Goal: Obtain resource: Obtain resource

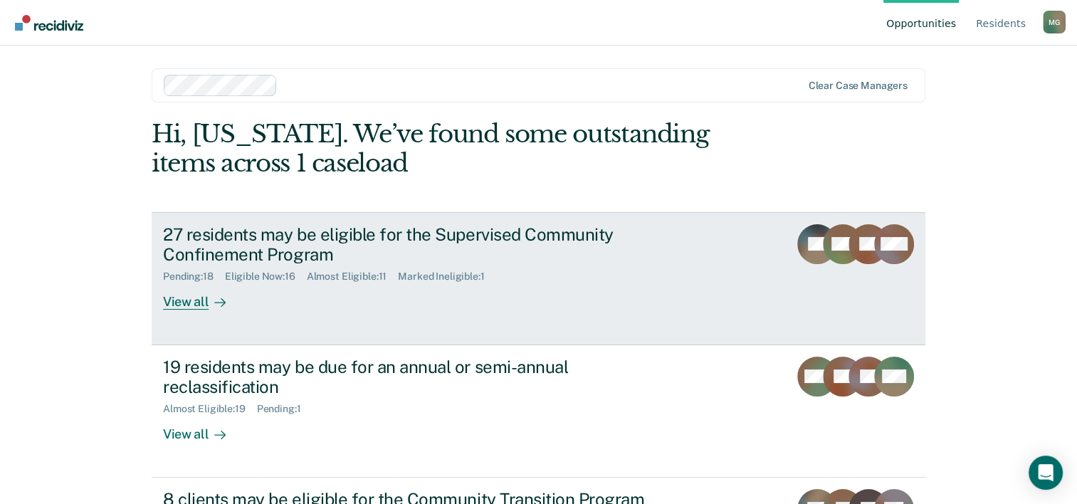
click at [186, 310] on link "27 residents may be eligible for the Supervised Community Confinement Program P…" at bounding box center [539, 278] width 774 height 133
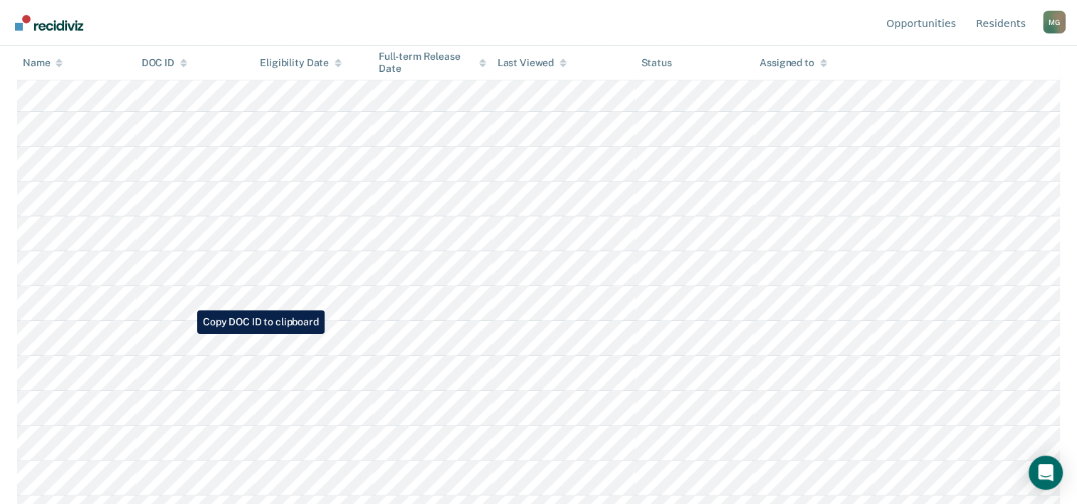
scroll to position [356, 0]
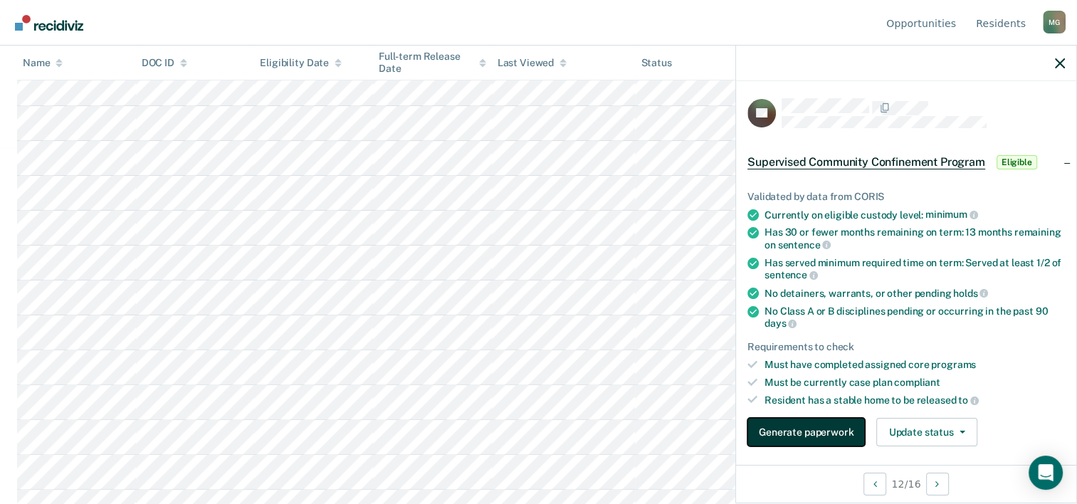
click at [796, 431] on button "Generate paperwork" at bounding box center [805, 432] width 117 height 28
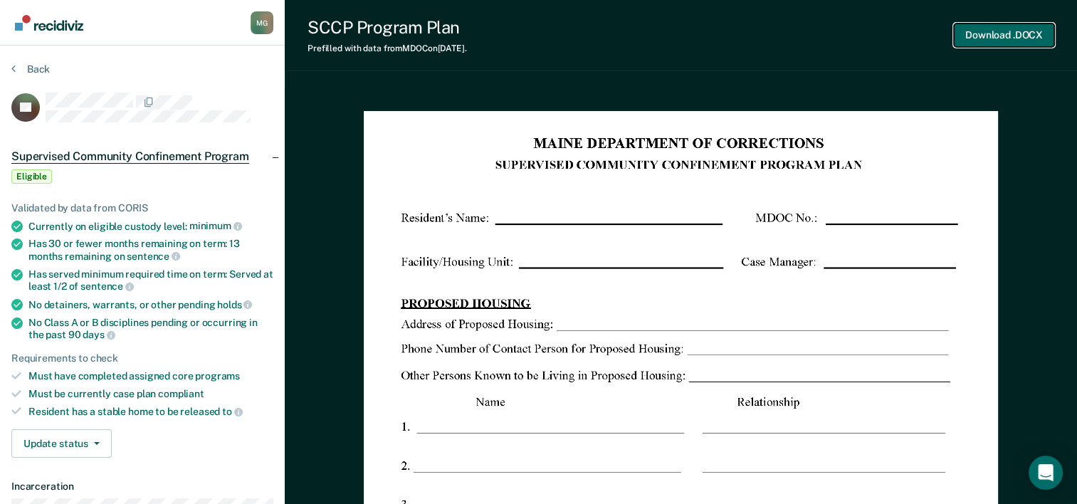
click at [985, 37] on button "Download .DOCX" at bounding box center [1004, 34] width 100 height 23
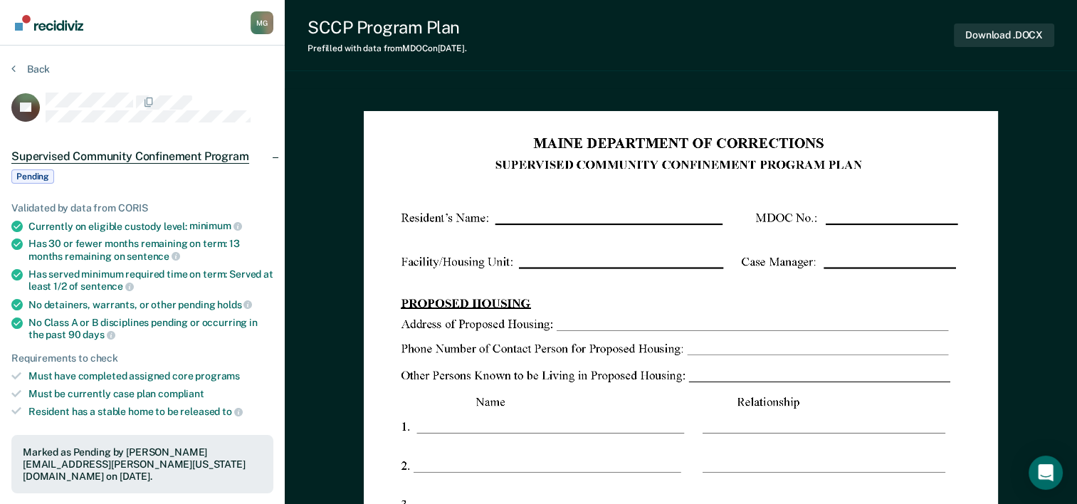
click at [737, 40] on div "SCCP Program Plan Prefilled with data from MDOC on [DATE] . Download .DOCX" at bounding box center [681, 35] width 792 height 71
